Goal: Information Seeking & Learning: Learn about a topic

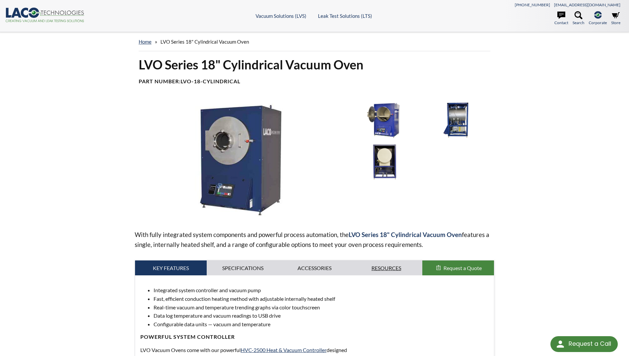
click at [387, 267] on link "Resources" at bounding box center [387, 267] width 72 height 15
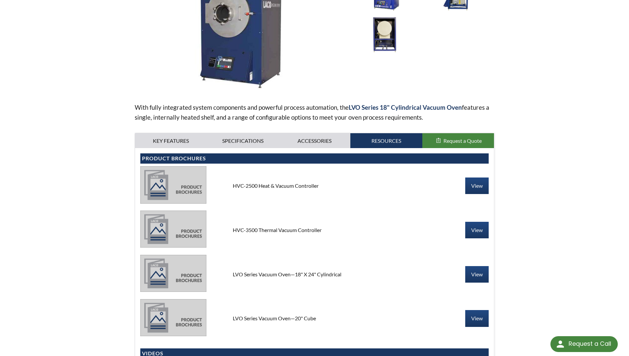
scroll to position [165, 0]
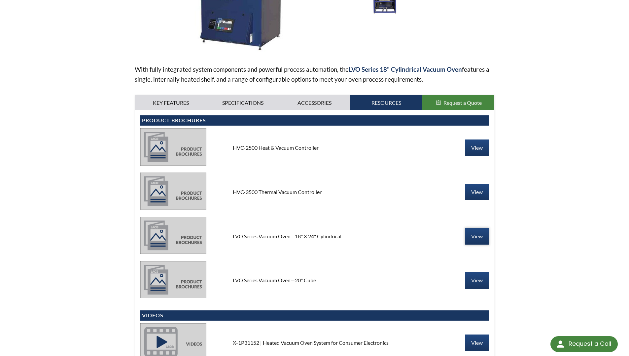
click at [475, 241] on link "View" at bounding box center [477, 236] width 23 height 17
drag, startPoint x: 550, startPoint y: 138, endPoint x: 546, endPoint y: 143, distance: 6.8
click at [546, 143] on div "home » LVO Series 18" Cylindrical Vacuum Oven LVO Series 18" Cylindrical Vacuum…" at bounding box center [314, 185] width 629 height 636
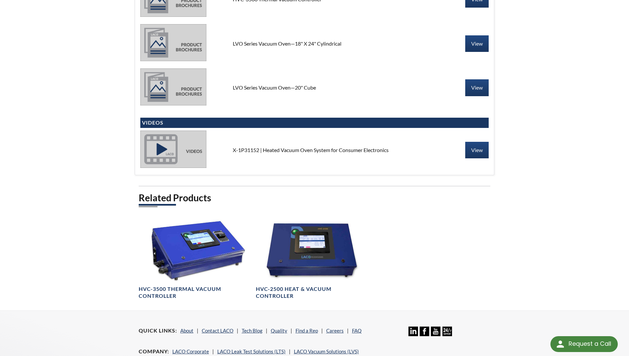
scroll to position [363, 0]
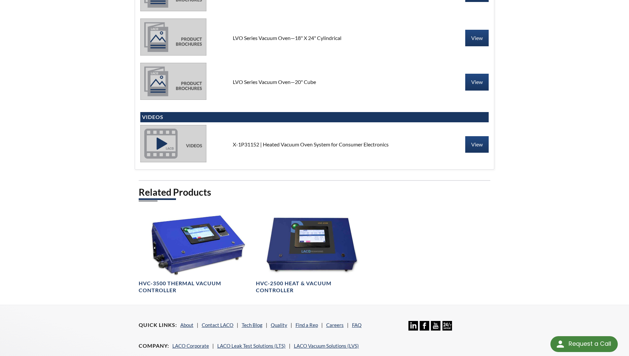
drag, startPoint x: 450, startPoint y: 139, endPoint x: 419, endPoint y: 197, distance: 65.5
click at [419, 197] on h2 "Related Products" at bounding box center [315, 192] width 352 height 12
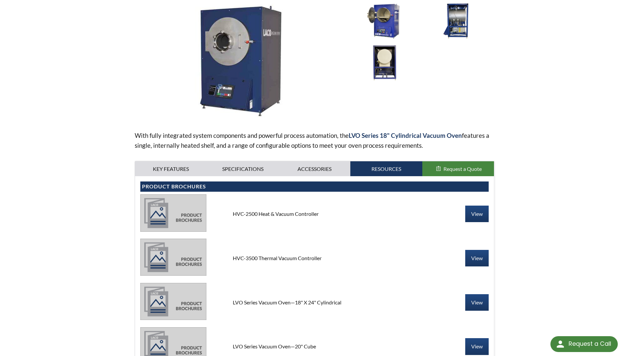
scroll to position [0, 0]
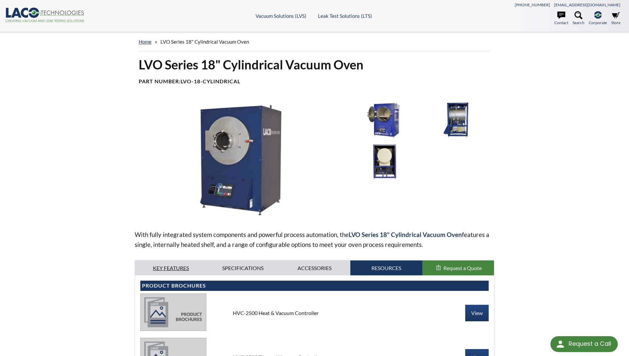
click at [191, 268] on link "Key Features" at bounding box center [171, 267] width 72 height 15
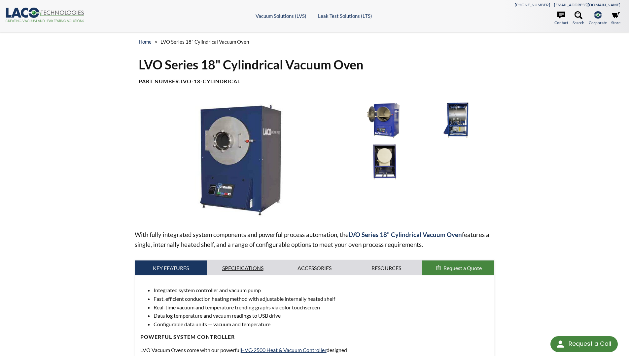
click at [225, 268] on link "Specifications" at bounding box center [243, 267] width 72 height 15
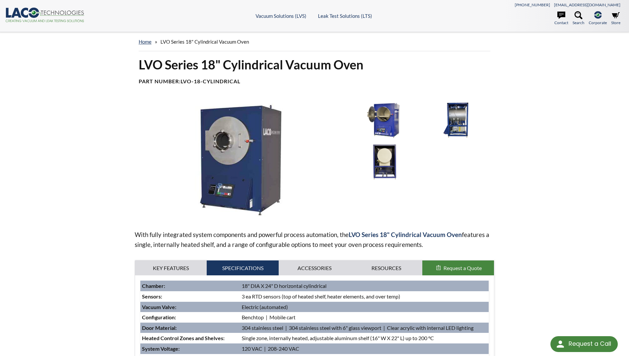
drag, startPoint x: 97, startPoint y: 221, endPoint x: 77, endPoint y: 221, distance: 20.2
click at [77, 221] on div "home » LVO Series 18" Cylindrical Vacuum Oven LVO Series 18" Cylindrical Vacuum…" at bounding box center [314, 280] width 629 height 497
drag, startPoint x: 71, startPoint y: 234, endPoint x: 55, endPoint y: 229, distance: 16.8
click at [55, 229] on div "home » LVO Series 18" Cylindrical Vacuum Oven LVO Series 18" Cylindrical Vacuum…" at bounding box center [314, 280] width 629 height 497
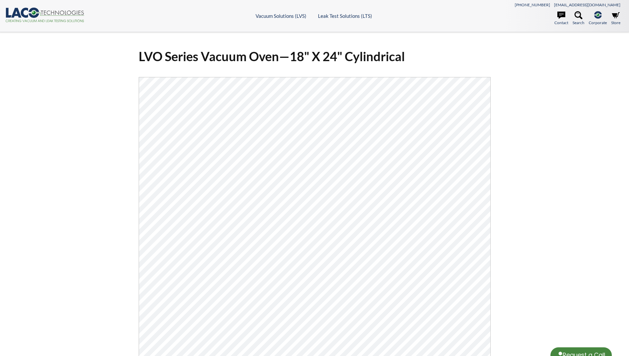
select select "Language Translate Widget"
